Goal: Task Accomplishment & Management: Understand process/instructions

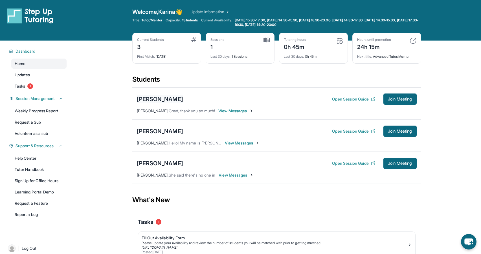
click at [169, 96] on div "[PERSON_NAME]" at bounding box center [160, 99] width 46 height 8
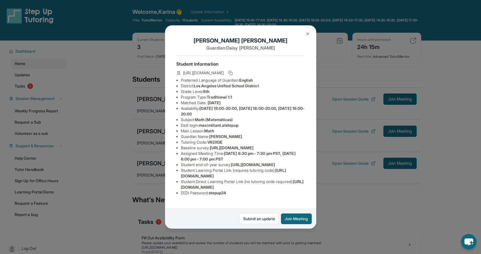
scroll to position [34, 0]
click at [133, 103] on div "[PERSON_NAME] Guardian: [PERSON_NAME] Student Information [URL][DOMAIN_NAME] Pr…" at bounding box center [240, 127] width 481 height 254
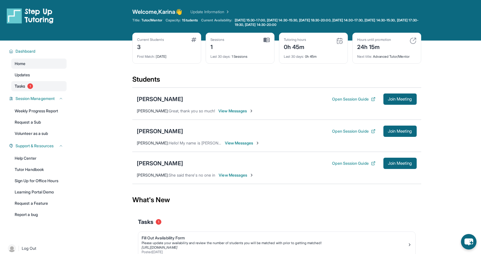
click at [21, 88] on span "Tasks" at bounding box center [20, 86] width 10 height 6
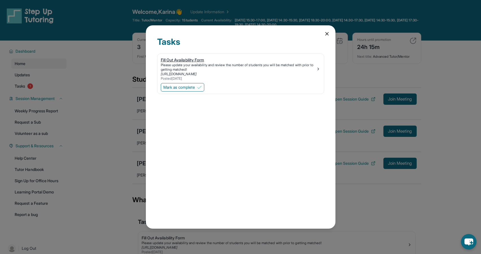
click at [193, 67] on div "Please update your availability and review the number of students you will be m…" at bounding box center [238, 67] width 155 height 9
click at [152, 21] on div "Tasks Fill Out Availability Form Please update your availability and review the…" at bounding box center [240, 127] width 481 height 254
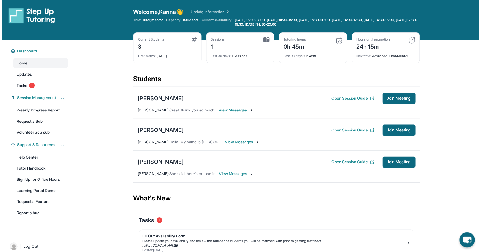
scroll to position [41, 0]
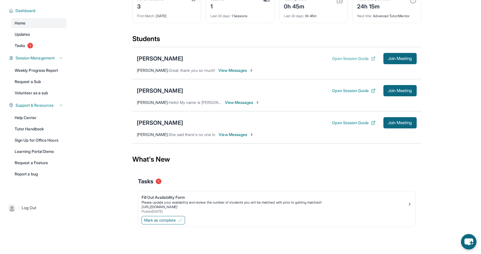
click at [353, 58] on button "Open Session Guide" at bounding box center [353, 59] width 43 height 6
